Goal: Information Seeking & Learning: Learn about a topic

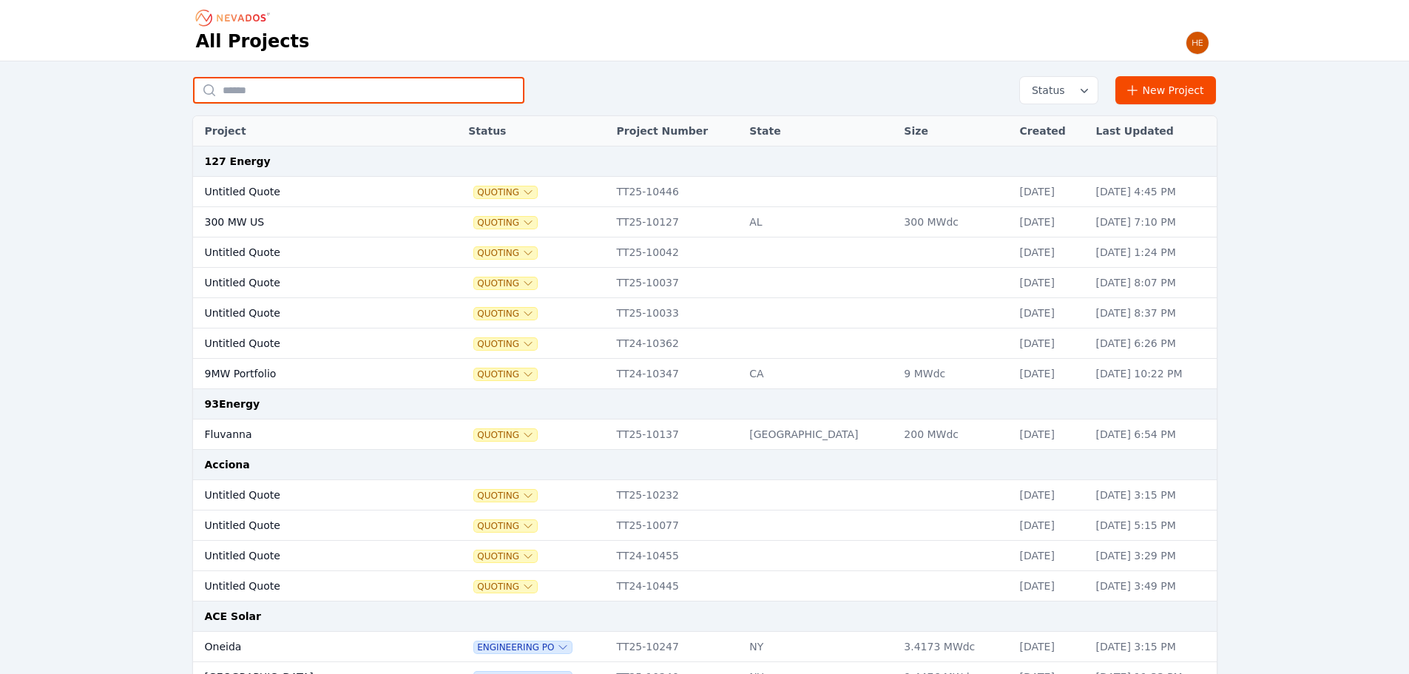
drag, startPoint x: 368, startPoint y: 100, endPoint x: 358, endPoint y: 69, distance: 32.8
click at [368, 100] on input "text" at bounding box center [358, 90] width 331 height 27
type input "*******"
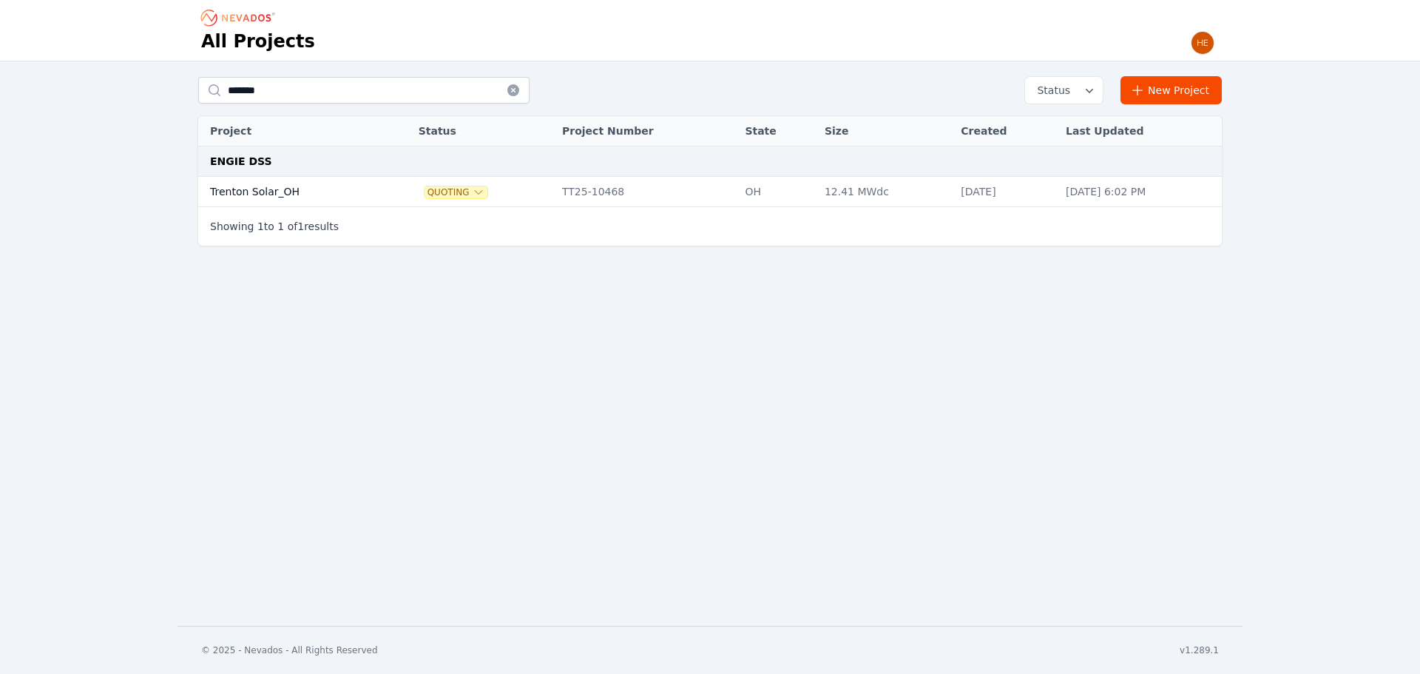
click at [264, 198] on td "Trenton Solar_OH" at bounding box center [291, 192] width 187 height 30
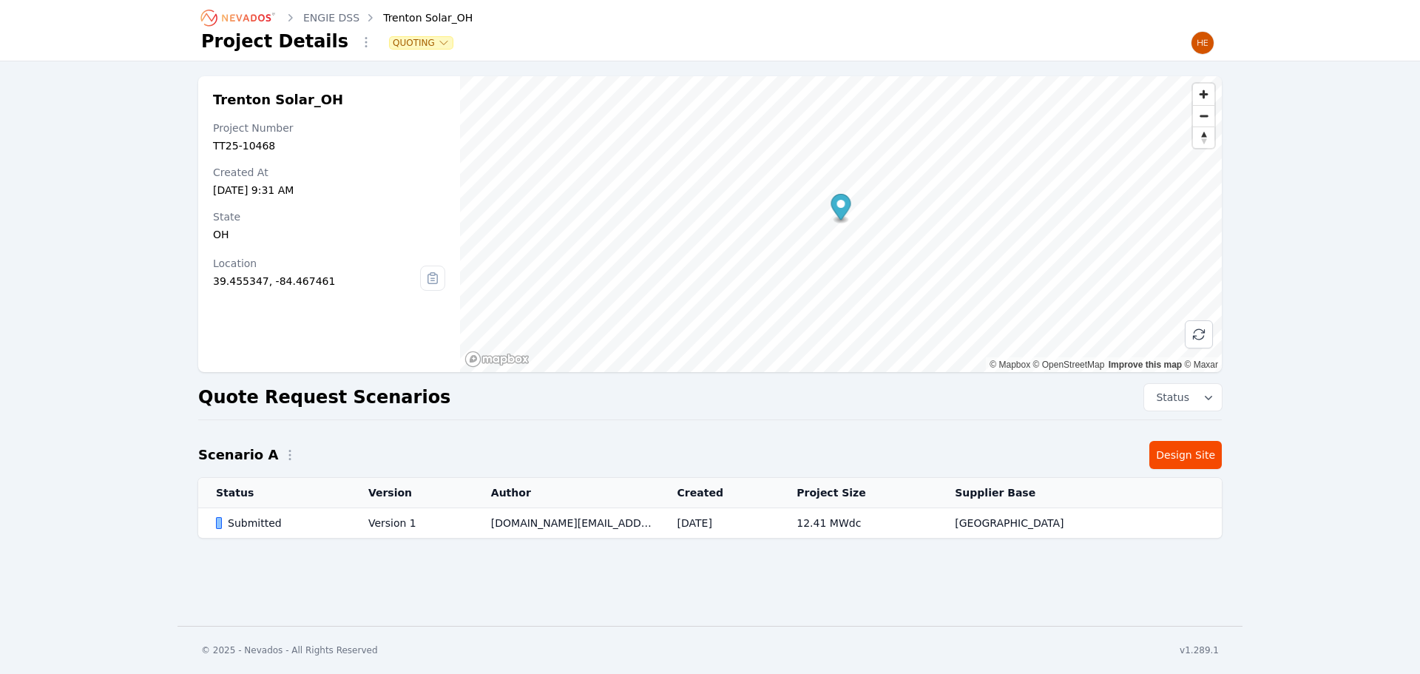
click at [235, 524] on div "Submitted" at bounding box center [279, 523] width 127 height 15
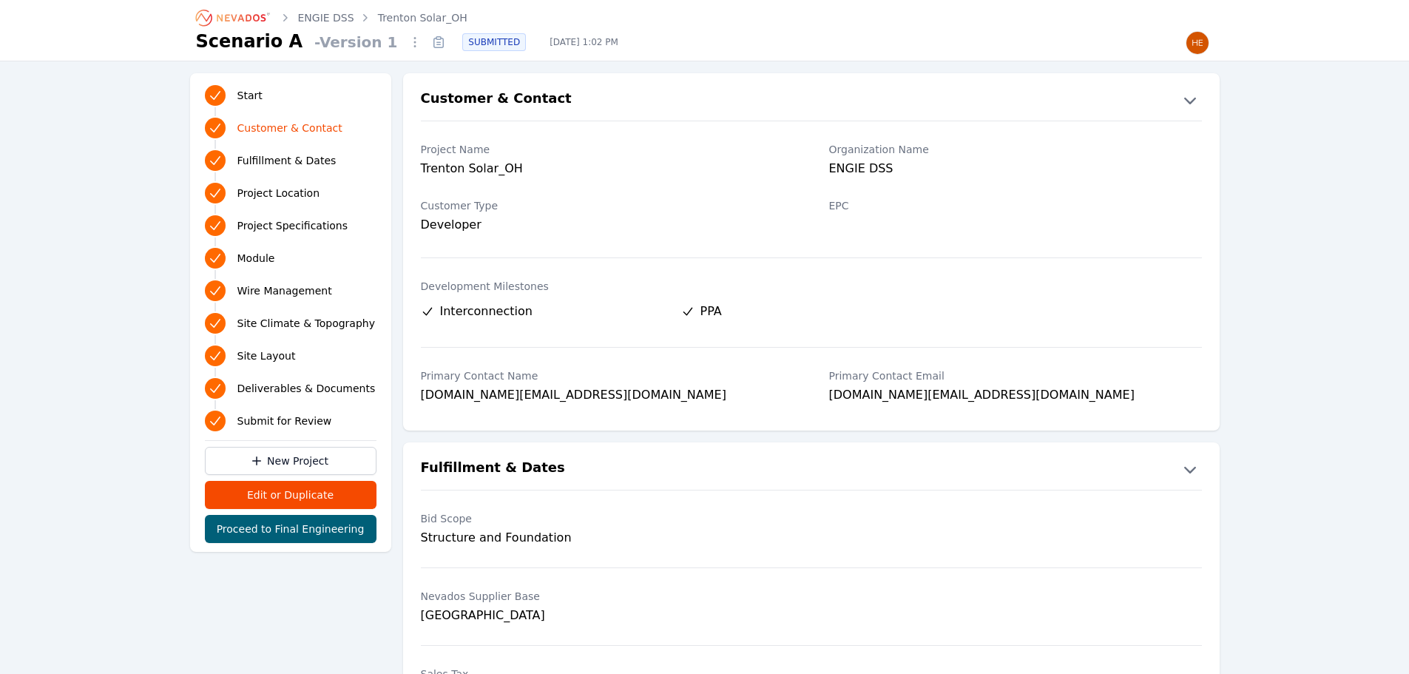
drag, startPoint x: 270, startPoint y: 620, endPoint x: 218, endPoint y: 608, distance: 53.8
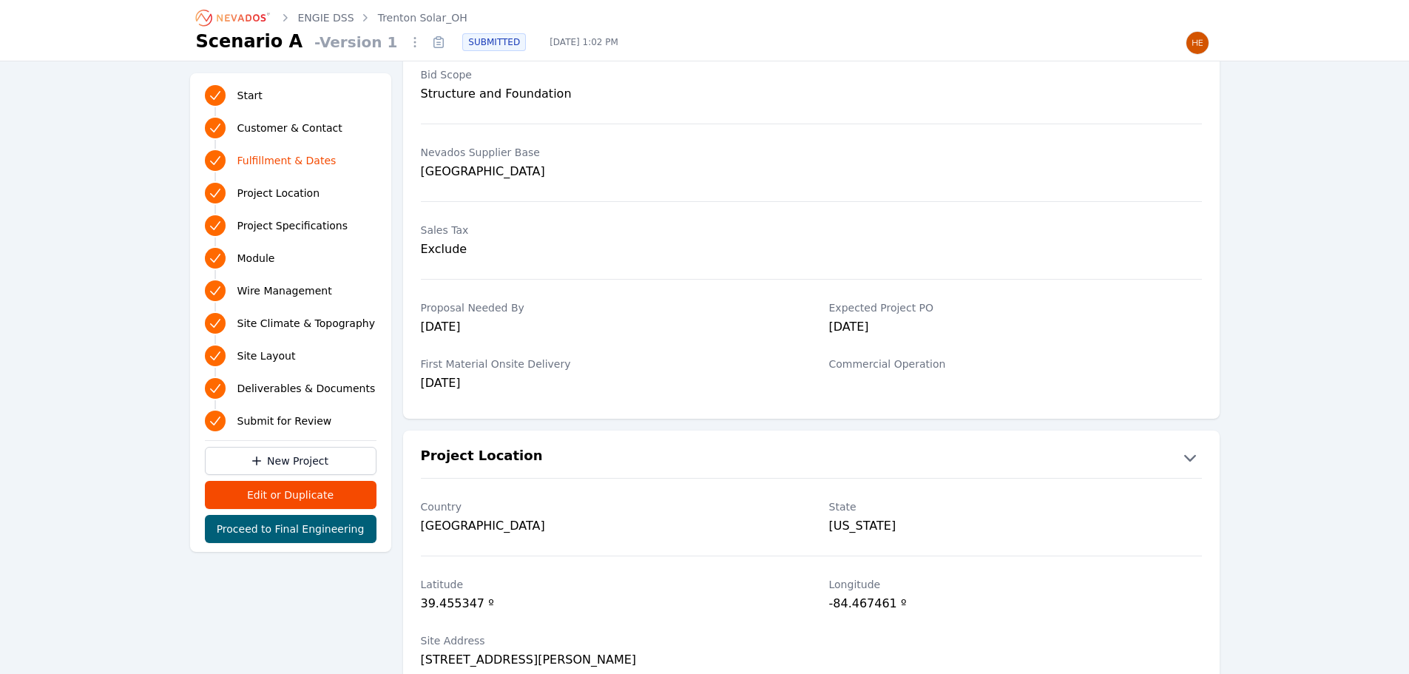
scroll to position [814, 0]
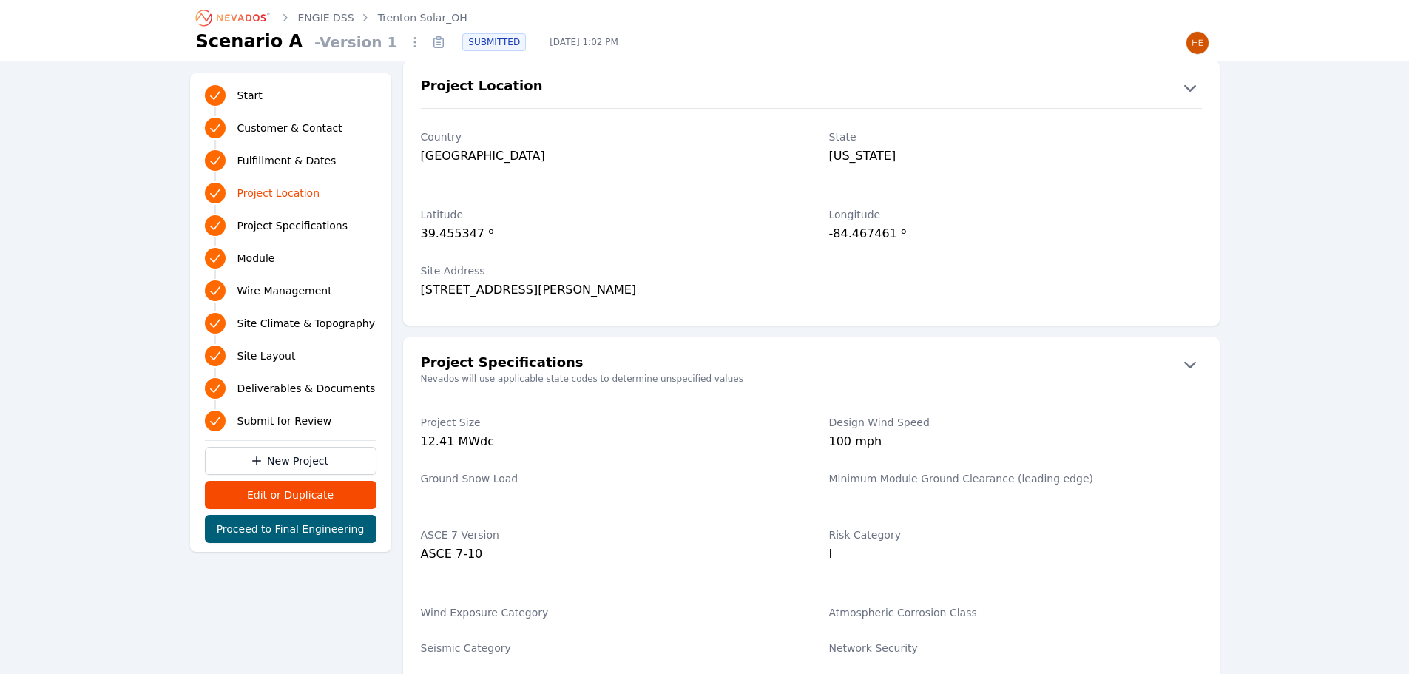
click at [1017, 281] on div "Site Address [STREET_ADDRESS][PERSON_NAME]" at bounding box center [811, 282] width 817 height 56
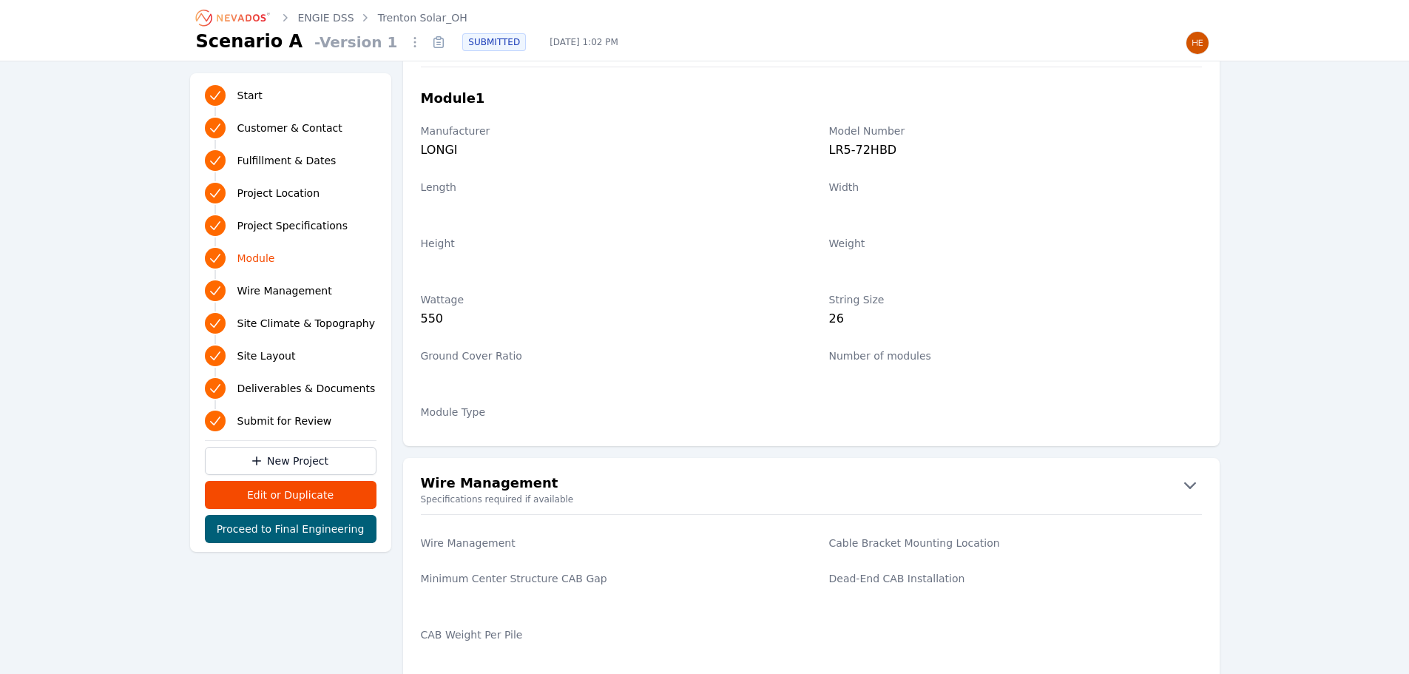
scroll to position [1776, 0]
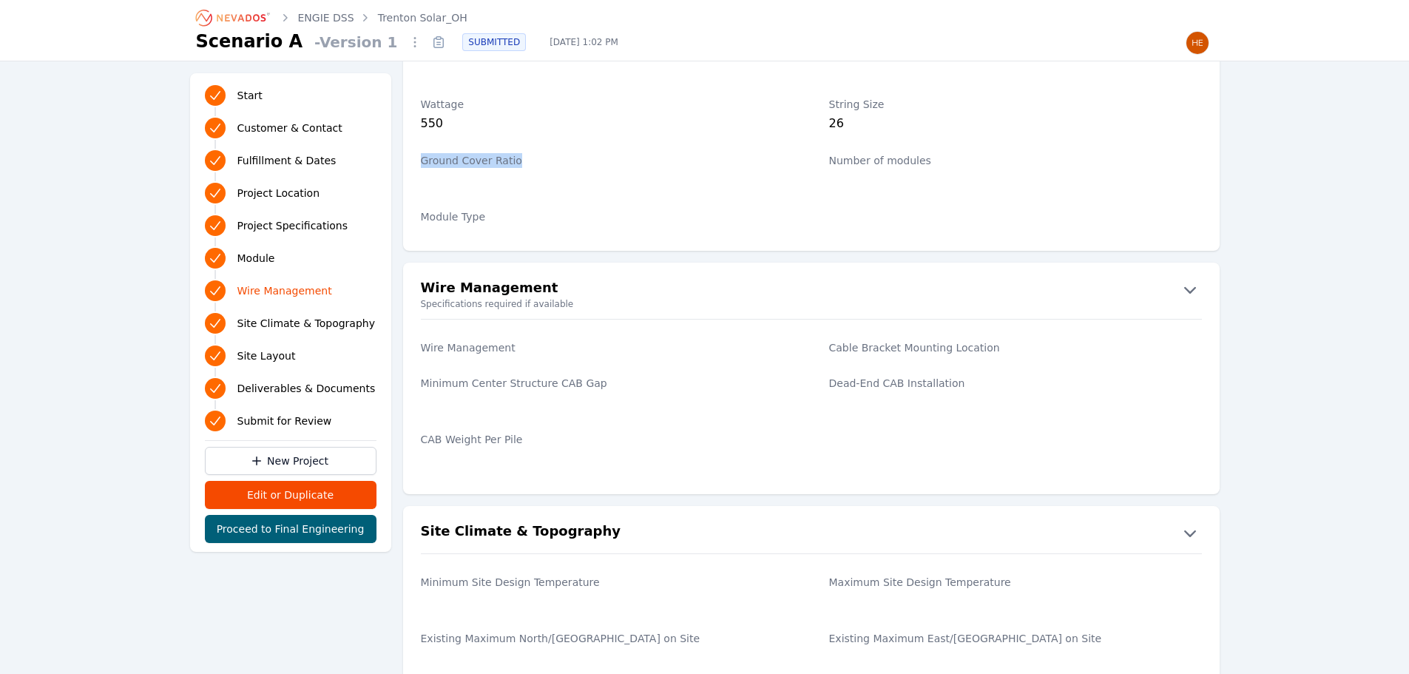
drag, startPoint x: 422, startPoint y: 160, endPoint x: 522, endPoint y: 172, distance: 100.7
click at [522, 172] on div "Ground Cover Ratio" at bounding box center [607, 172] width 373 height 56
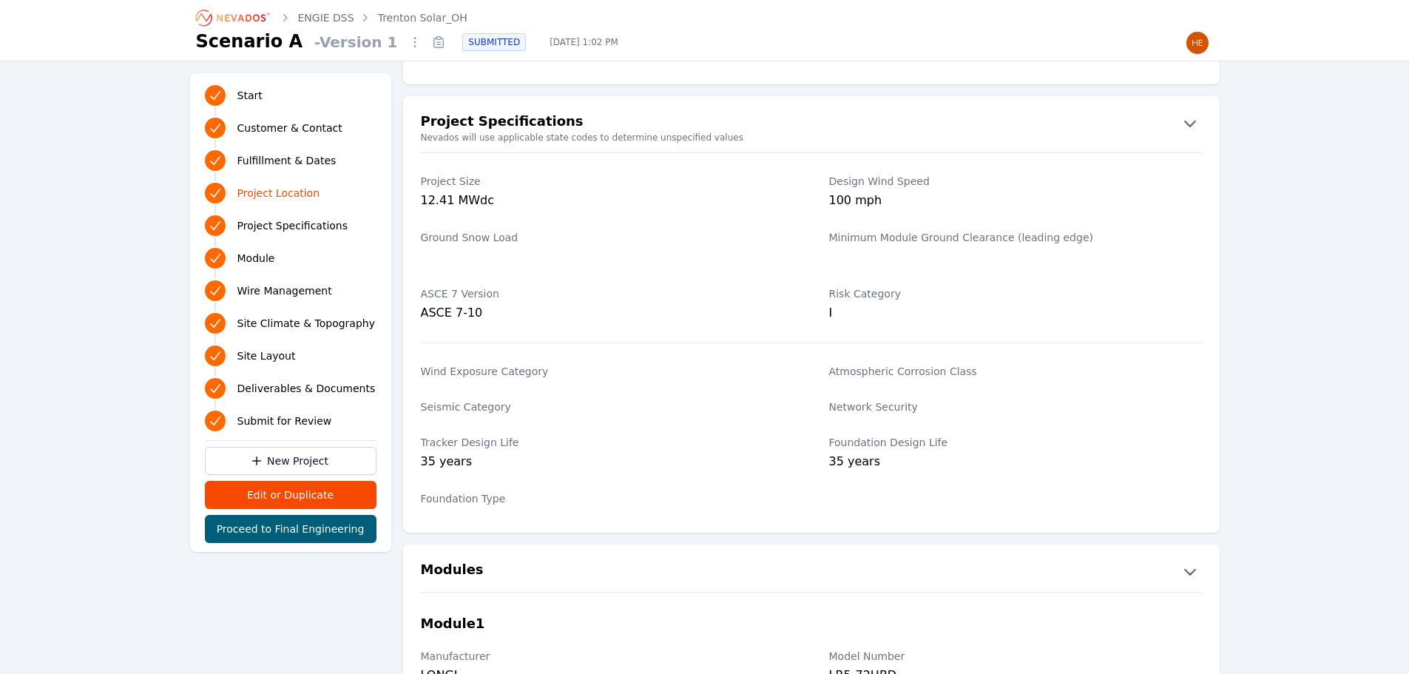
scroll to position [1110, 0]
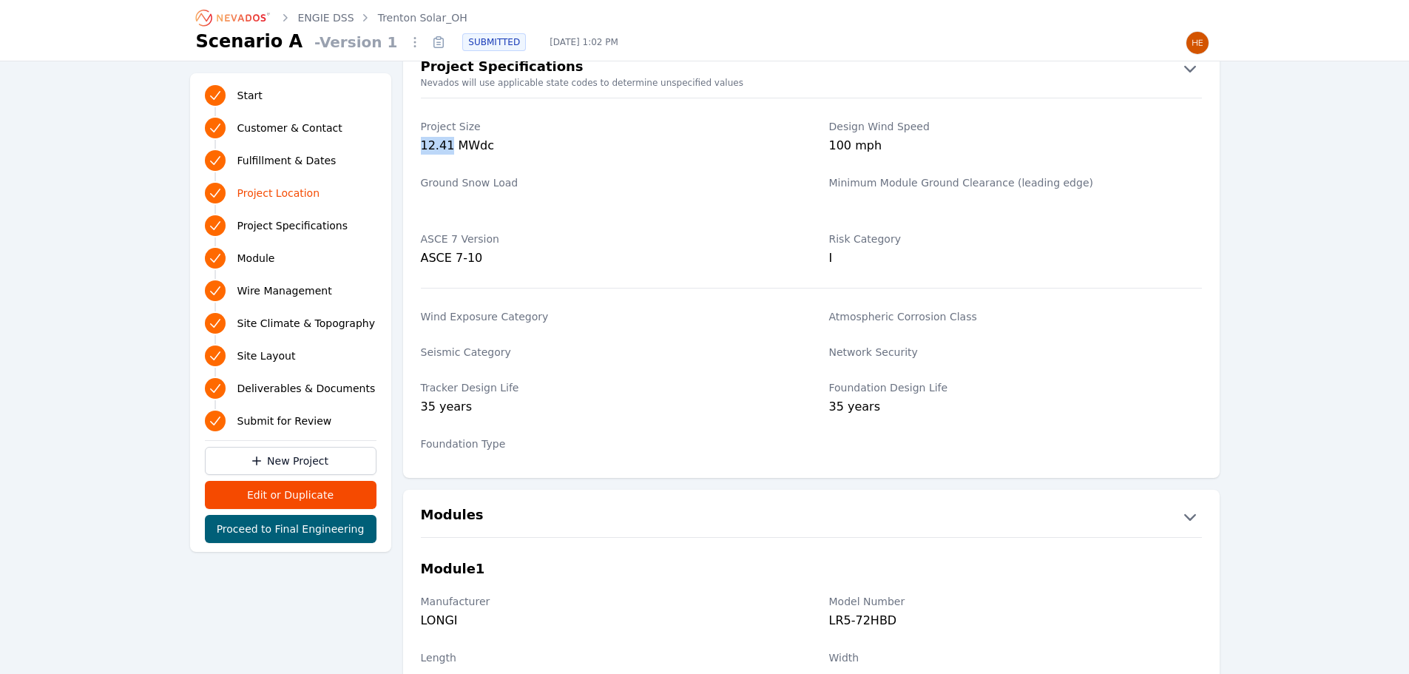
drag, startPoint x: 445, startPoint y: 146, endPoint x: 405, endPoint y: 146, distance: 39.9
click at [405, 146] on div "Project Size 12.41 MWdc Design Wind Speed 100 mph" at bounding box center [811, 138] width 817 height 56
click at [431, 146] on div "12.41 MWdc" at bounding box center [607, 147] width 373 height 21
drag, startPoint x: 420, startPoint y: 145, endPoint x: 448, endPoint y: 148, distance: 28.3
click at [448, 148] on div "12.41 MWdc" at bounding box center [607, 147] width 373 height 21
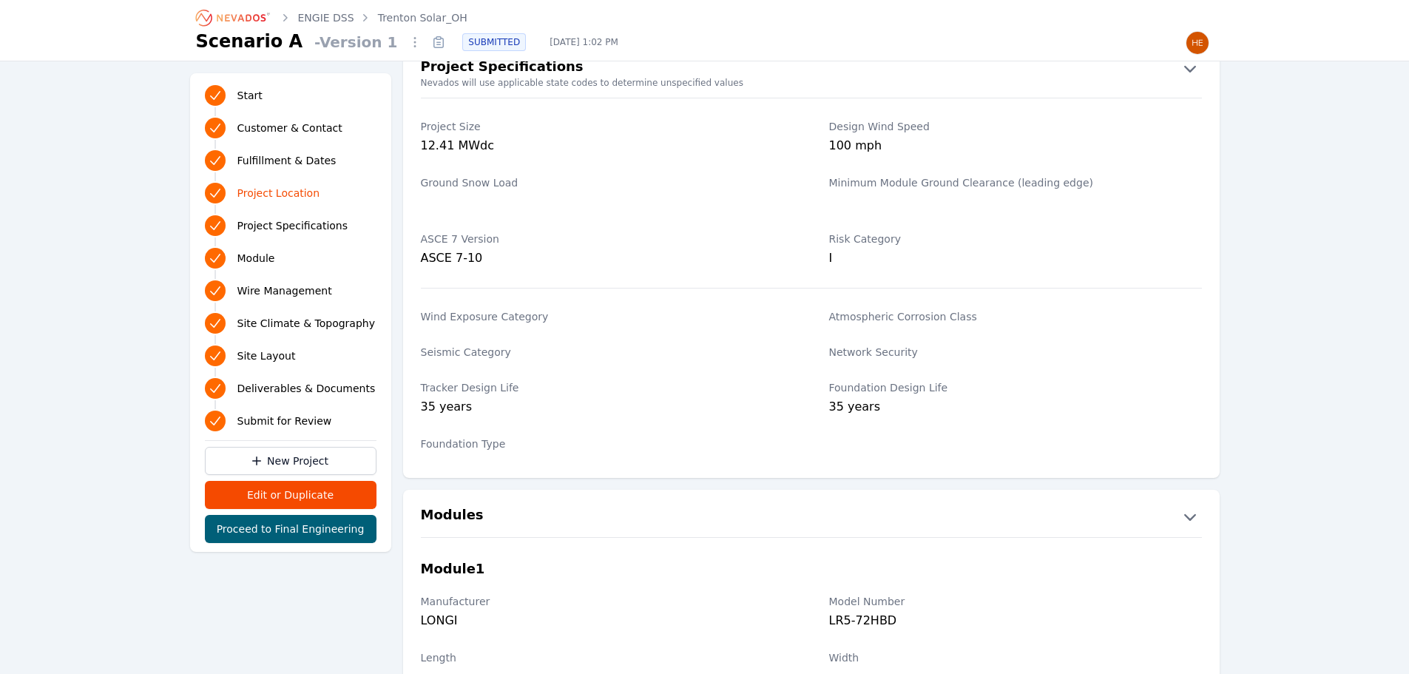
click at [571, 226] on div "ASCE 7 Version ASCE 7-10" at bounding box center [607, 249] width 373 height 53
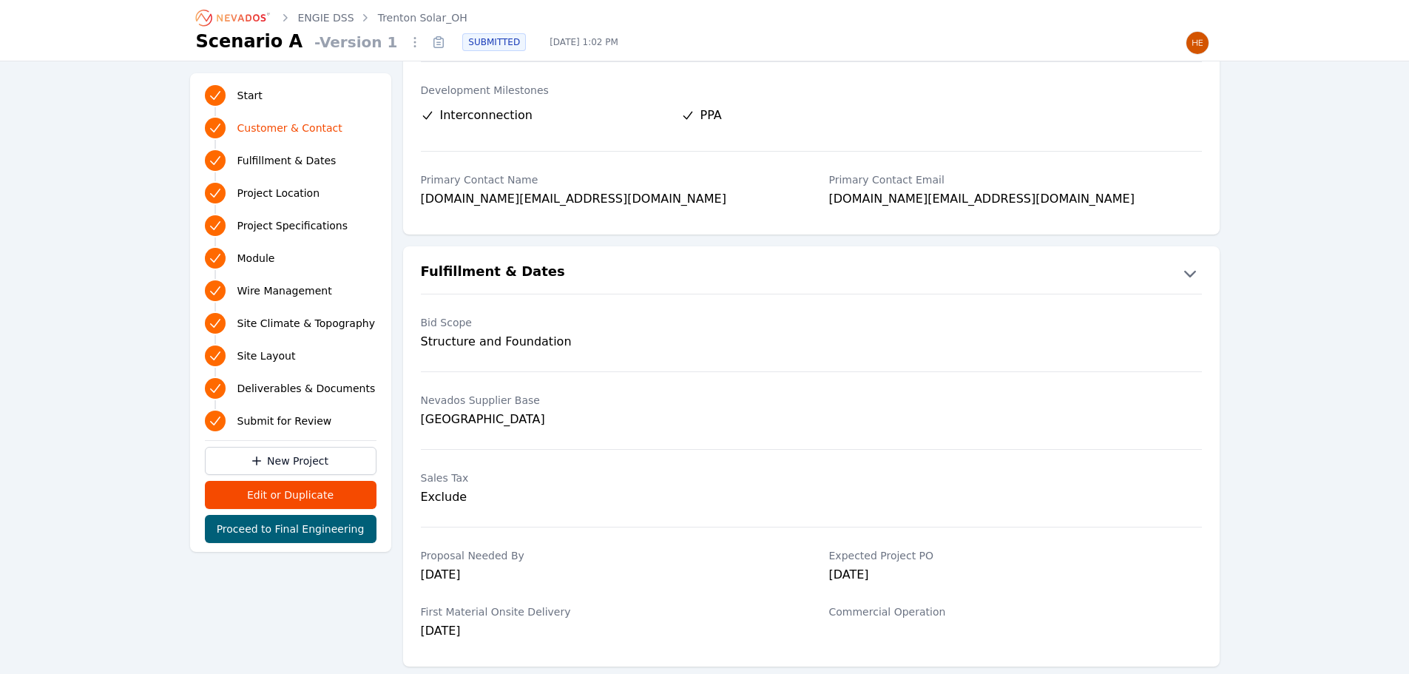
scroll to position [174, 0]
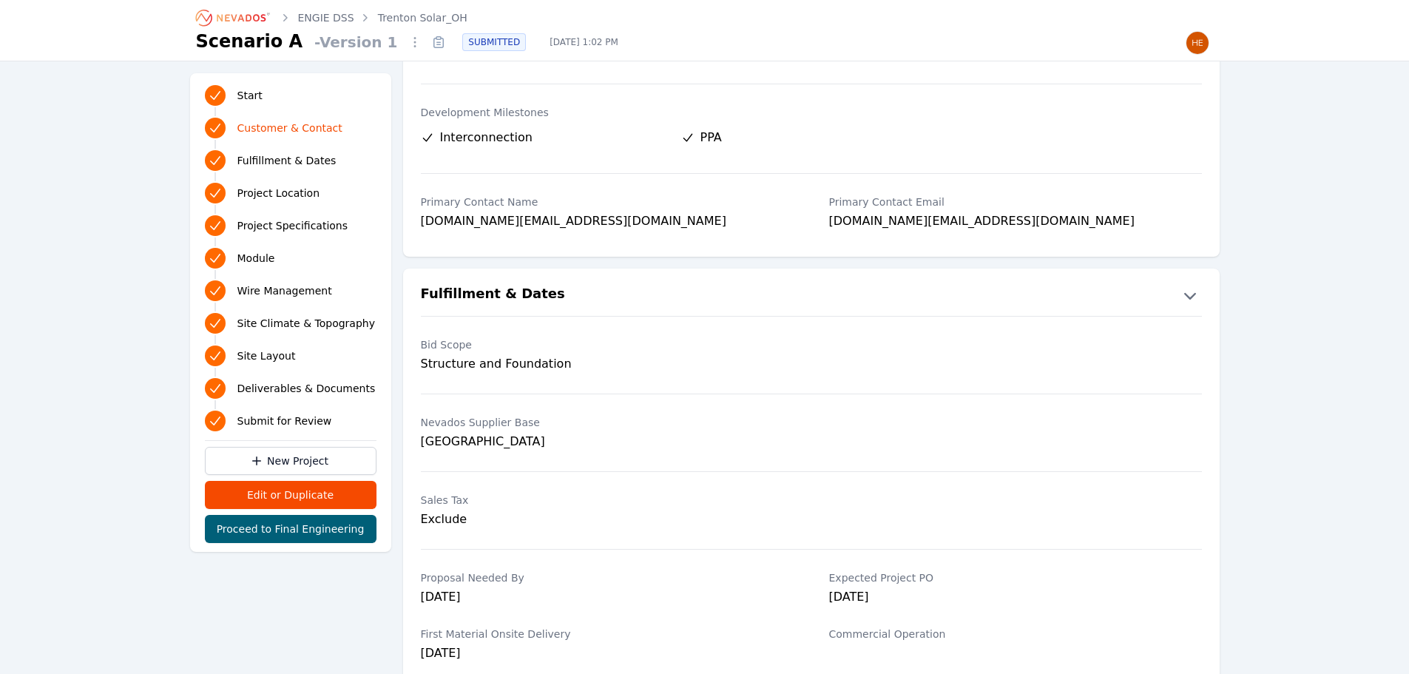
click at [1082, 426] on div "Nevados Supplier Base [GEOGRAPHIC_DATA]" at bounding box center [811, 432] width 817 height 53
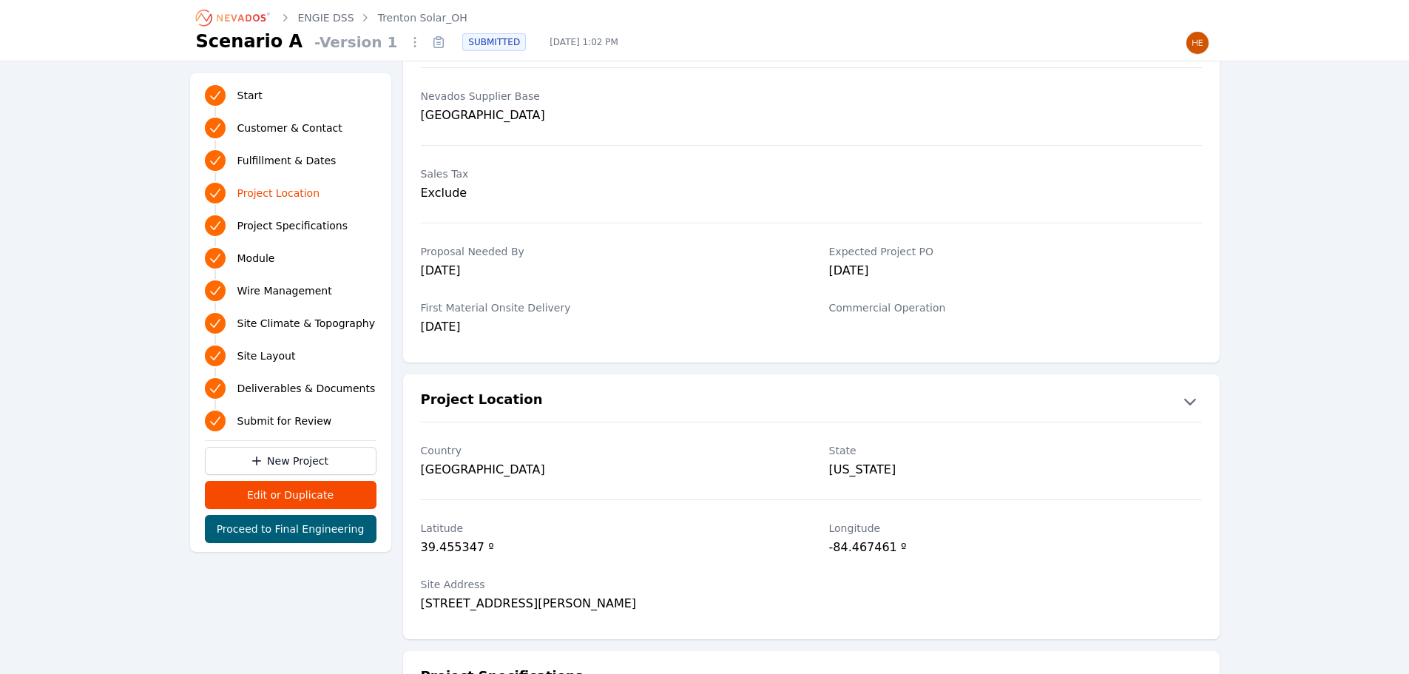
scroll to position [592, 0]
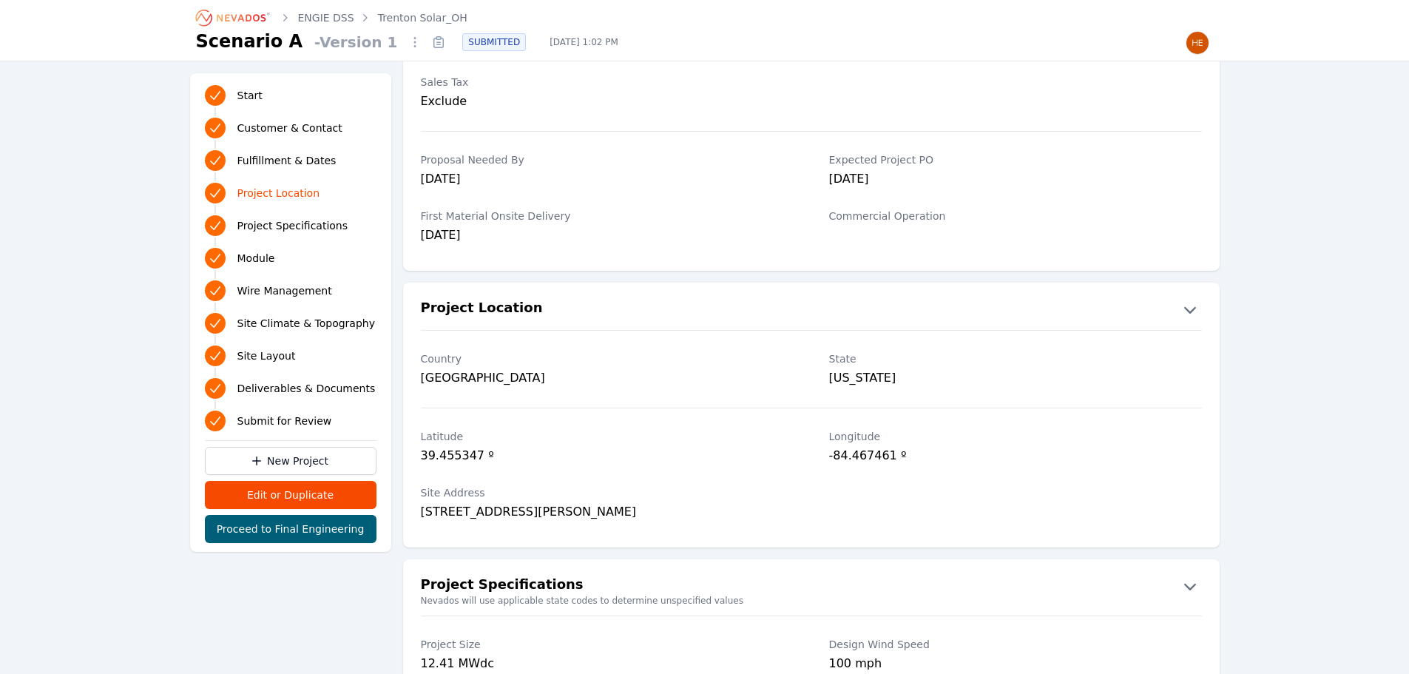
click at [904, 485] on div "Site Address [STREET_ADDRESS][PERSON_NAME]" at bounding box center [811, 504] width 817 height 56
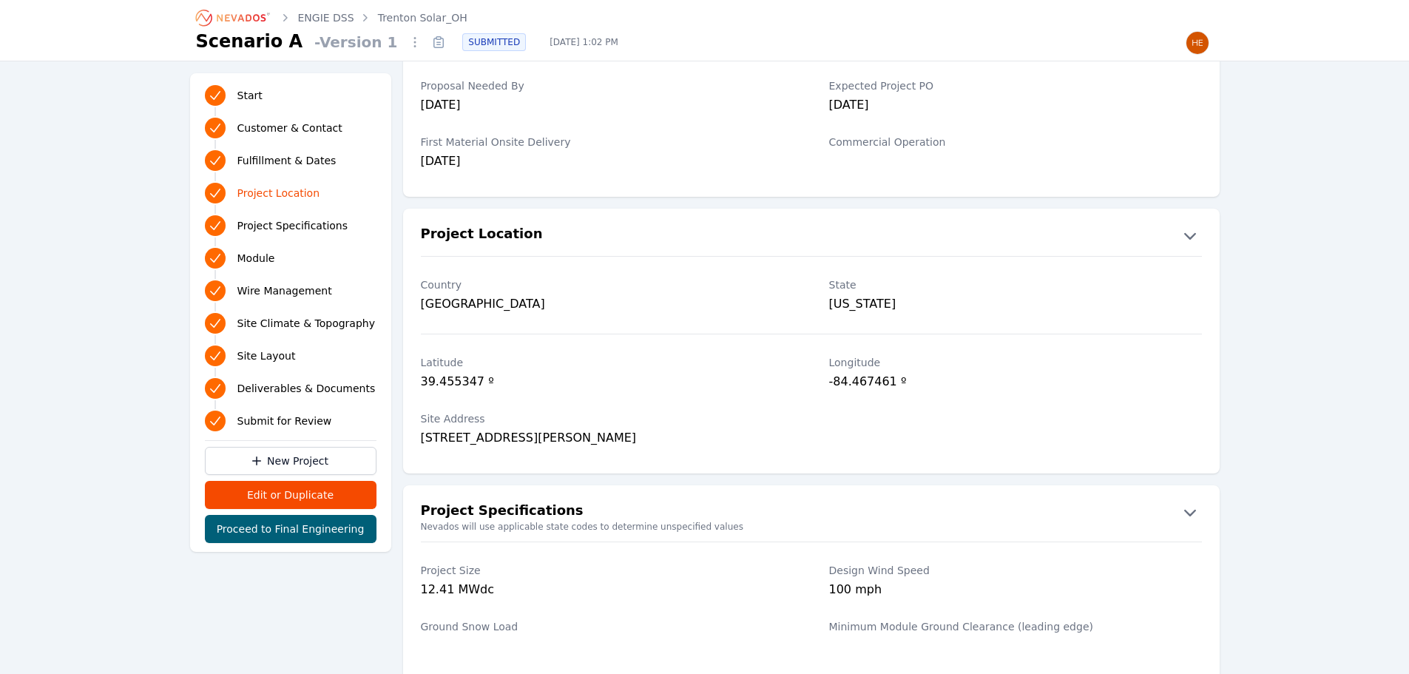
click at [1135, 573] on label "Design Wind Speed" at bounding box center [1015, 570] width 373 height 15
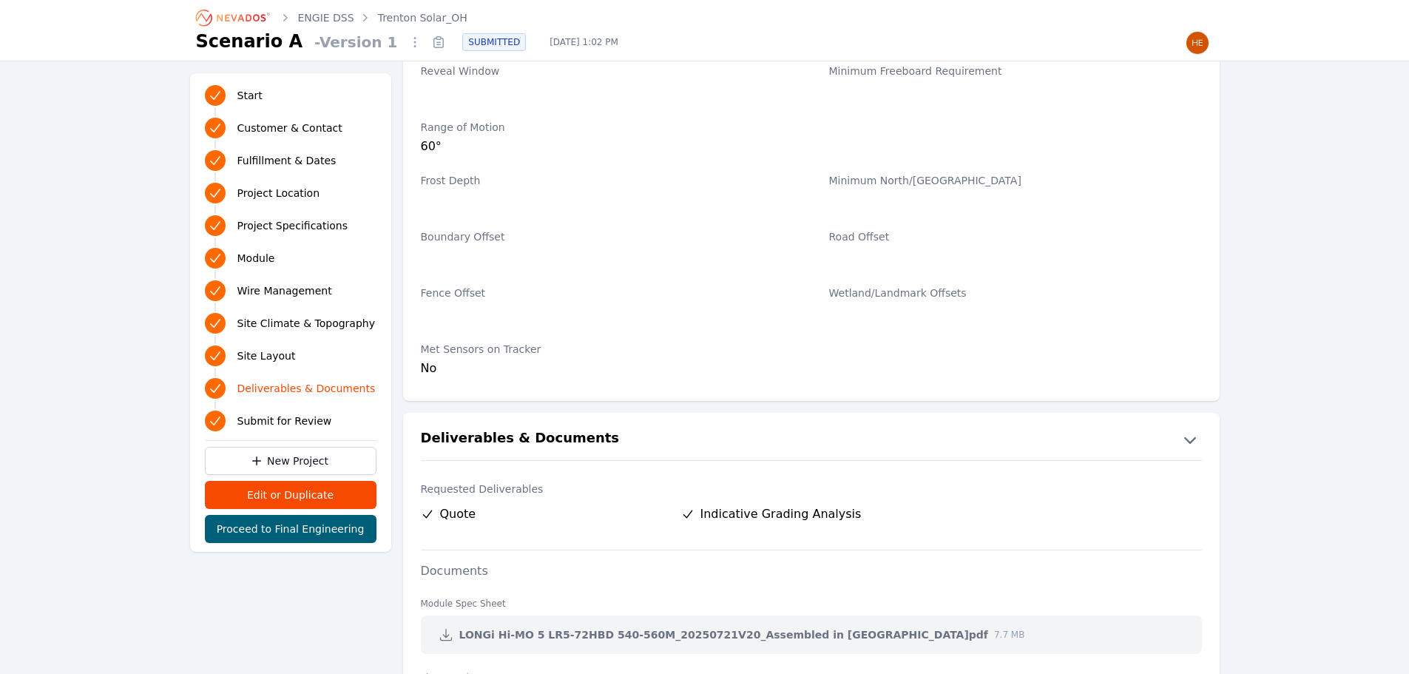
scroll to position [2663, 0]
